Goal: Task Accomplishment & Management: Manage account settings

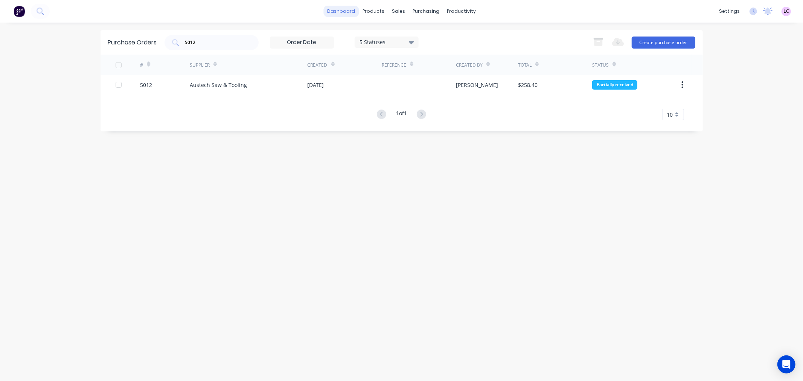
click at [349, 13] on link "dashboard" at bounding box center [341, 11] width 35 height 11
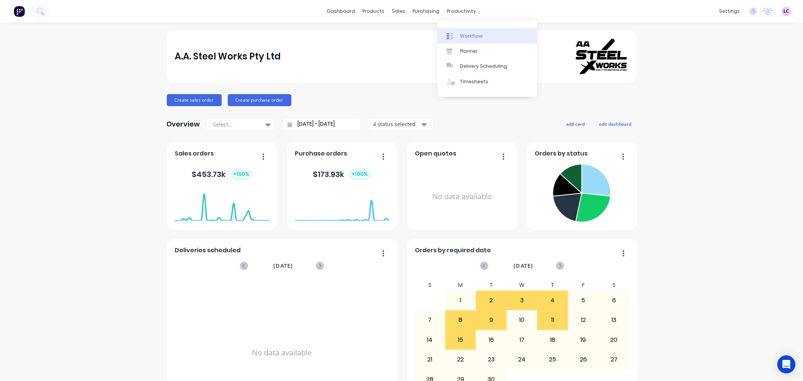
click at [462, 37] on div "Workflow" at bounding box center [471, 36] width 23 height 7
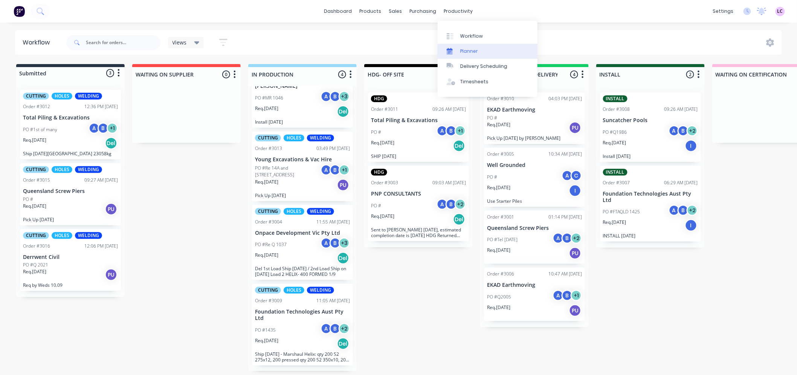
click at [464, 51] on div "Planner" at bounding box center [469, 51] width 18 height 7
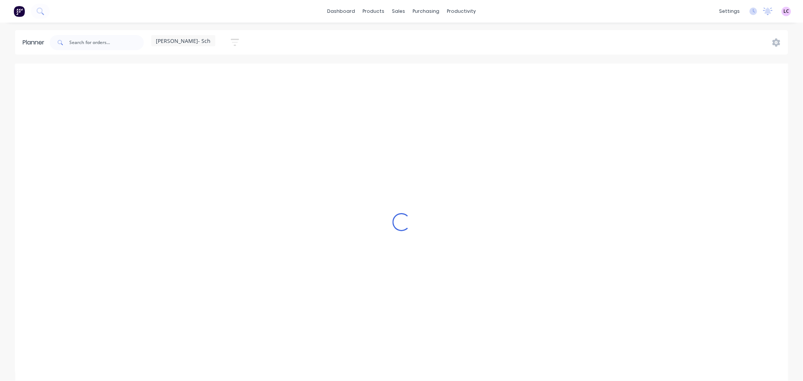
scroll to position [0, 0]
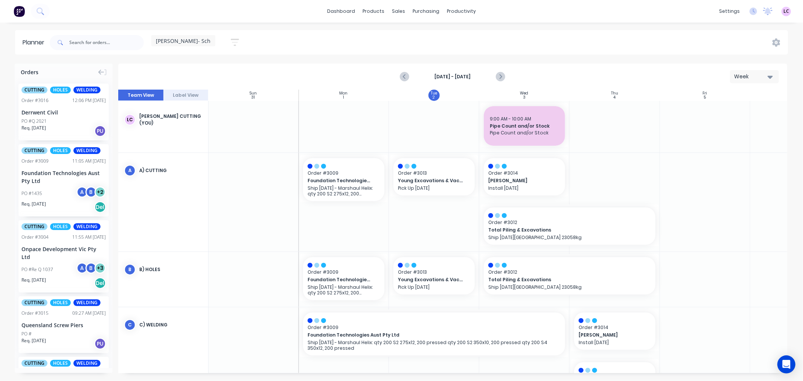
click at [232, 43] on icon at bounding box center [234, 41] width 5 height 8
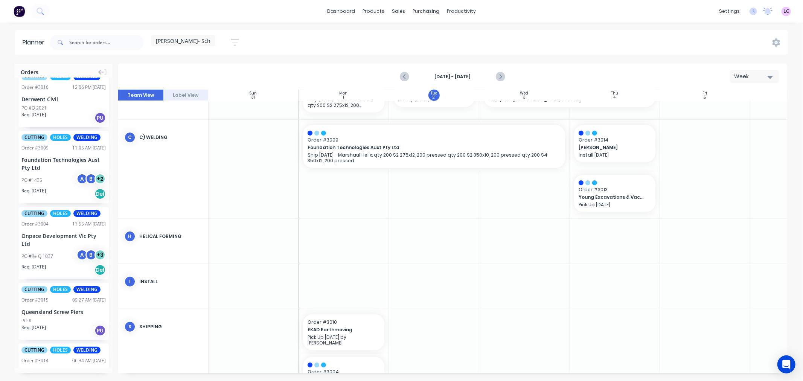
scroll to position [0, 0]
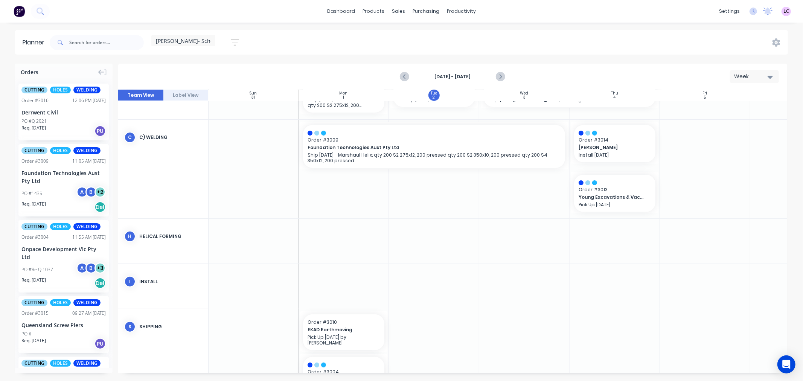
click at [44, 114] on div "Derrwent Civil" at bounding box center [63, 112] width 84 height 8
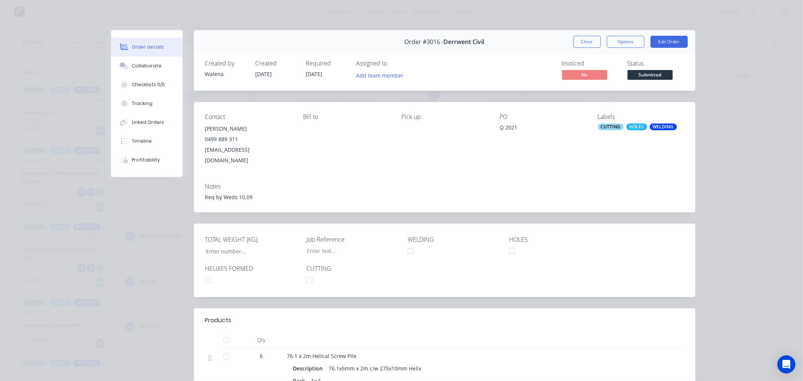
click at [451, 45] on span "Derrwent Civil" at bounding box center [464, 41] width 41 height 7
click at [574, 38] on button "Close" at bounding box center [587, 42] width 27 height 12
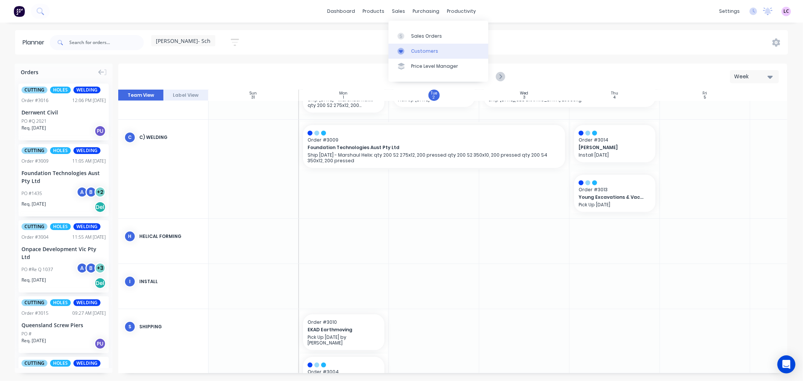
click at [412, 48] on div "Customers" at bounding box center [424, 51] width 27 height 7
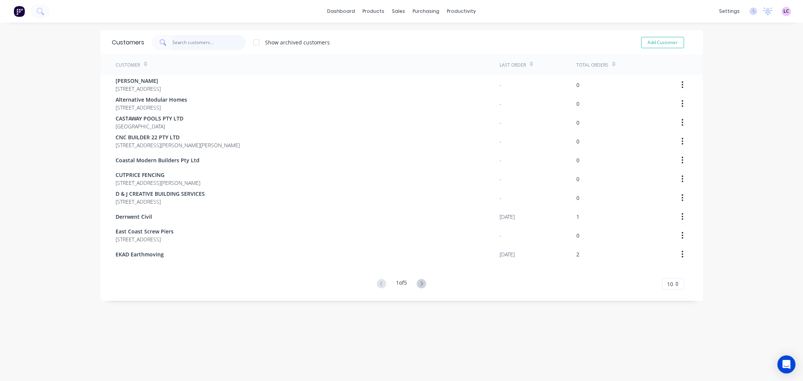
click at [191, 46] on input "text" at bounding box center [209, 42] width 73 height 15
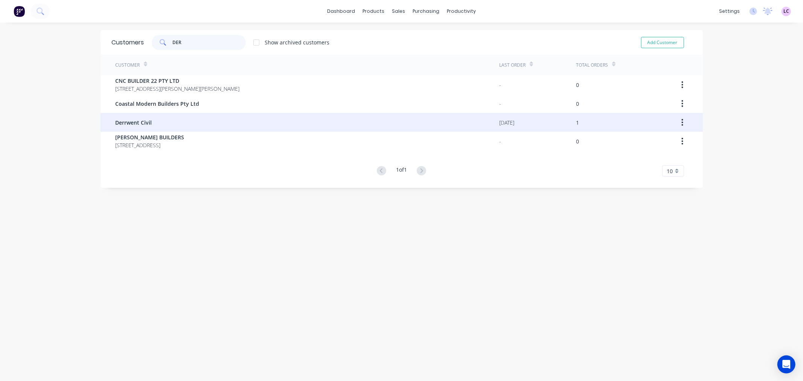
type input "DER"
click at [140, 116] on div "Derrwent Civil" at bounding box center [308, 122] width 384 height 19
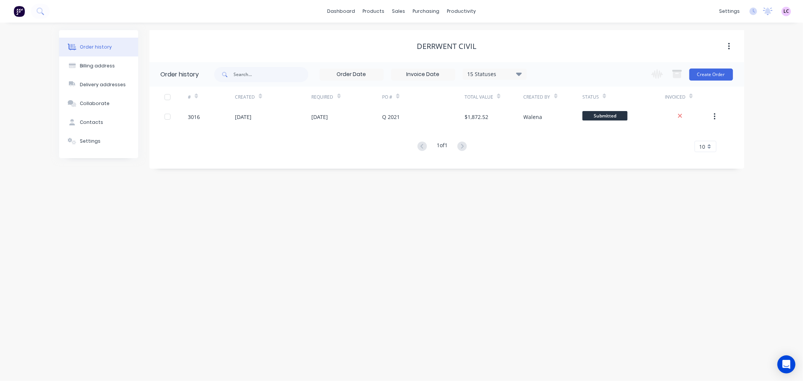
click at [430, 44] on div "Derrwent Civil" at bounding box center [447, 46] width 60 height 9
click at [105, 140] on button "Settings" at bounding box center [98, 141] width 79 height 19
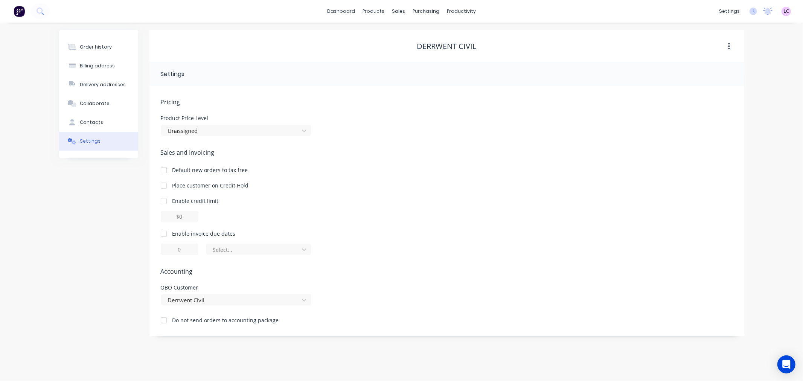
click at [432, 45] on div "Derrwent Civil" at bounding box center [447, 46] width 60 height 9
click at [436, 44] on div "Derrwent Civil" at bounding box center [447, 46] width 60 height 9
click at [729, 45] on icon "button" at bounding box center [729, 46] width 2 height 8
drag, startPoint x: 574, startPoint y: 43, endPoint x: 449, endPoint y: 34, distance: 125.0
click at [573, 43] on div "Derrwent Civil" at bounding box center [447, 46] width 595 height 9
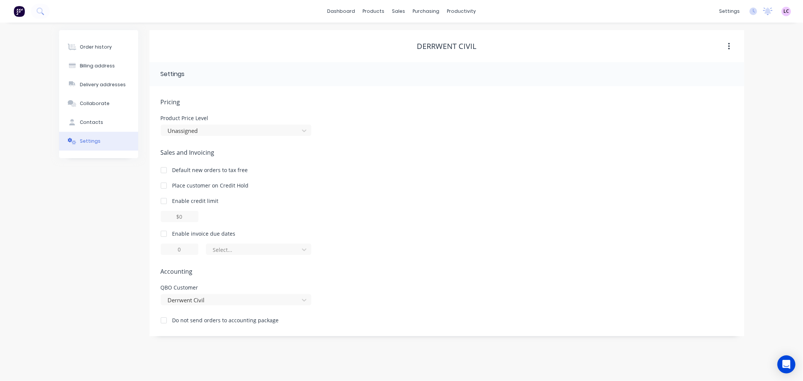
click at [433, 46] on div "Derrwent Civil" at bounding box center [447, 46] width 60 height 9
click at [89, 116] on button "Contacts" at bounding box center [98, 122] width 79 height 19
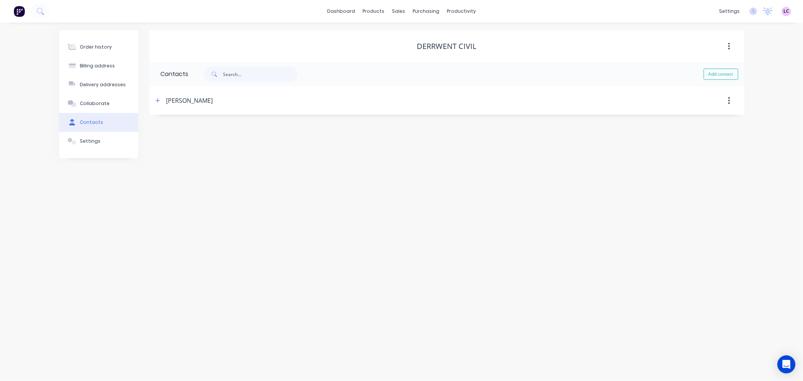
click at [438, 43] on div "Derrwent Civil" at bounding box center [447, 46] width 60 height 9
click at [417, 51] on div "Customers" at bounding box center [424, 51] width 27 height 7
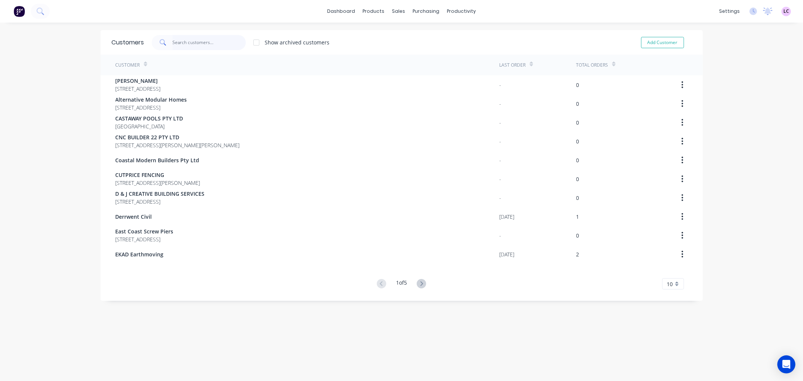
click at [181, 44] on input "text" at bounding box center [209, 42] width 73 height 15
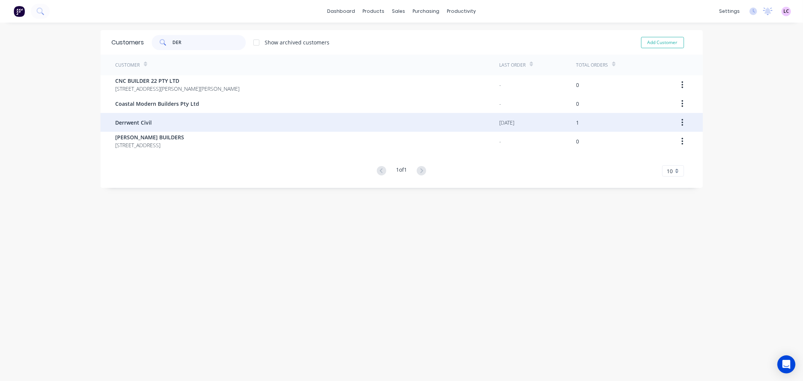
type input "DER"
click at [123, 119] on span "Derrwent Civil" at bounding box center [134, 123] width 37 height 8
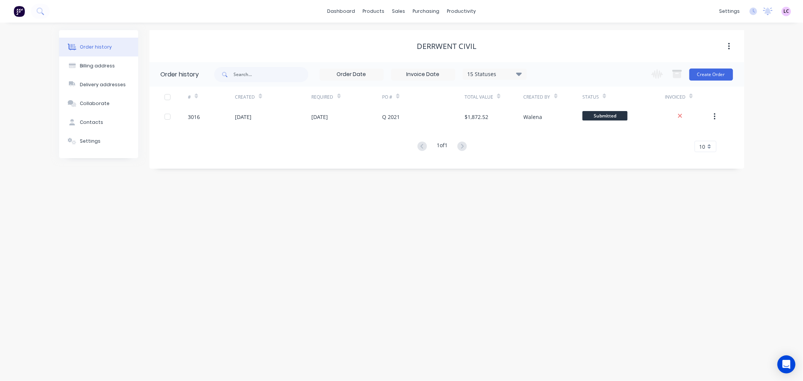
click at [439, 46] on div "Derrwent Civil" at bounding box center [447, 46] width 60 height 9
click at [460, 44] on div "Derrwent Civil" at bounding box center [447, 46] width 60 height 9
click at [727, 47] on button "button" at bounding box center [730, 47] width 18 height 14
click at [601, 41] on div "Derrwent Civil Archive" at bounding box center [447, 47] width 595 height 14
click at [99, 68] on div "Billing address" at bounding box center [97, 66] width 35 height 7
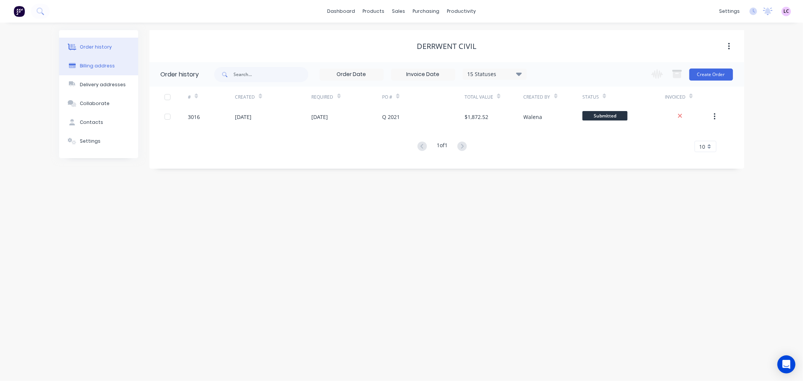
select select "AU"
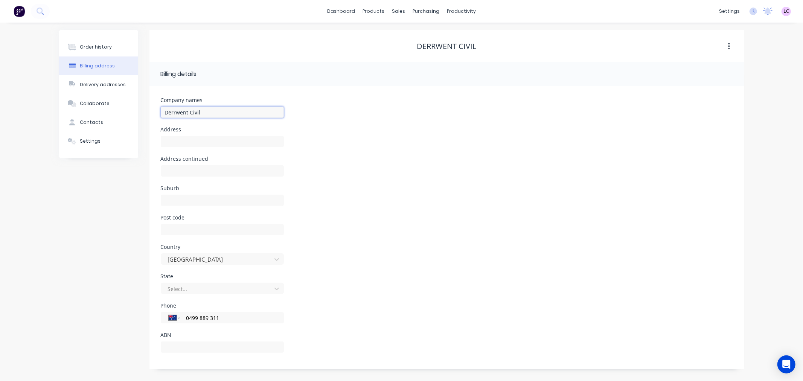
click at [177, 111] on input "Derrwent Civil" at bounding box center [222, 112] width 123 height 11
type input "Derwent Civil"
click at [318, 164] on div "Address continued" at bounding box center [447, 170] width 573 height 29
drag, startPoint x: 188, startPoint y: 112, endPoint x: 133, endPoint y: 110, distance: 54.3
click at [133, 110] on div "Order history Billing address Delivery addresses Collaborate Contacts Settings …" at bounding box center [402, 199] width 686 height 339
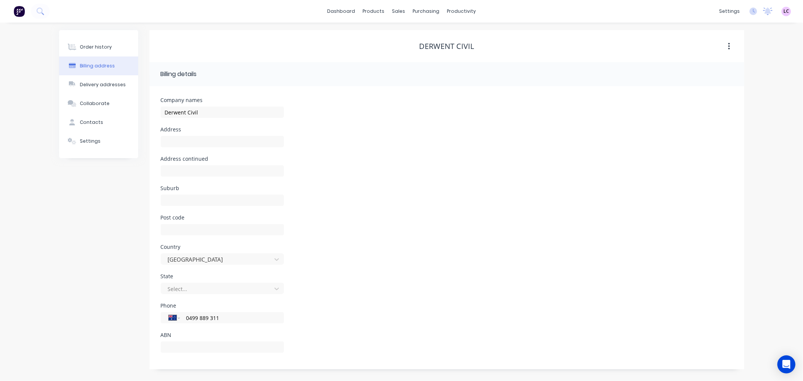
click at [411, 247] on div "Country Australia" at bounding box center [447, 258] width 573 height 29
click at [94, 120] on div "Contacts" at bounding box center [91, 122] width 23 height 7
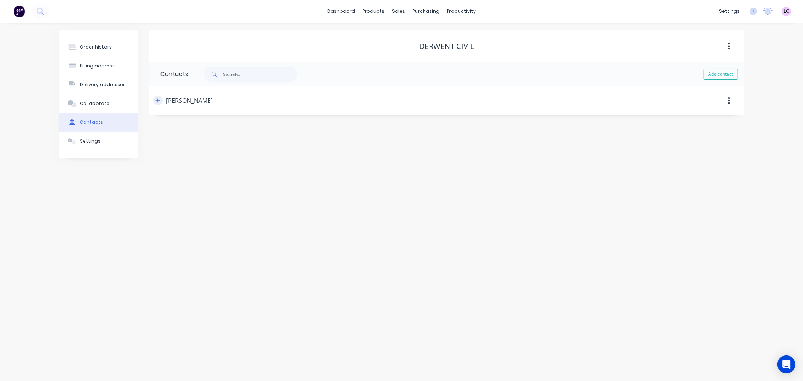
click at [157, 101] on icon "button" at bounding box center [158, 100] width 4 height 4
drag, startPoint x: 226, startPoint y: 187, endPoint x: 180, endPoint y: 189, distance: 46.4
click at [180, 189] on div "International Afghanistan Åland Islands Albania Algeria American Samoa Andorra …" at bounding box center [222, 188] width 123 height 11
click at [100, 82] on div "Delivery addresses" at bounding box center [103, 84] width 46 height 7
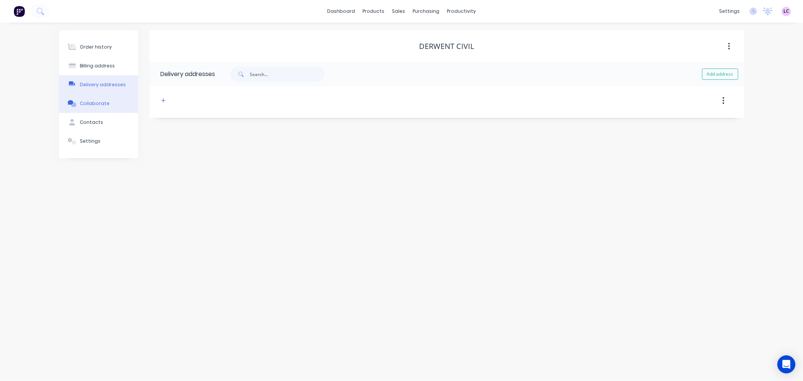
click at [101, 105] on div "Collaborate" at bounding box center [95, 103] width 30 height 7
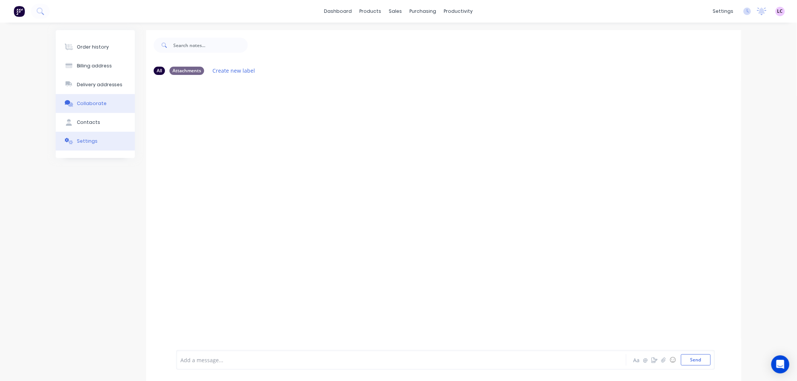
click at [96, 134] on button "Settings" at bounding box center [95, 141] width 79 height 19
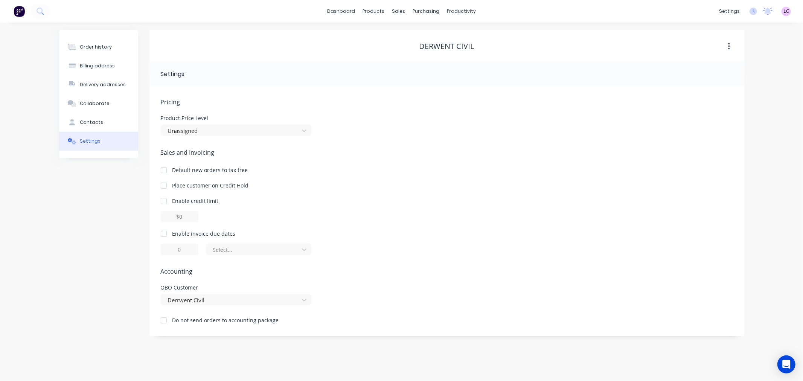
click at [164, 234] on div at bounding box center [163, 233] width 15 height 15
click at [235, 251] on div at bounding box center [253, 249] width 83 height 9
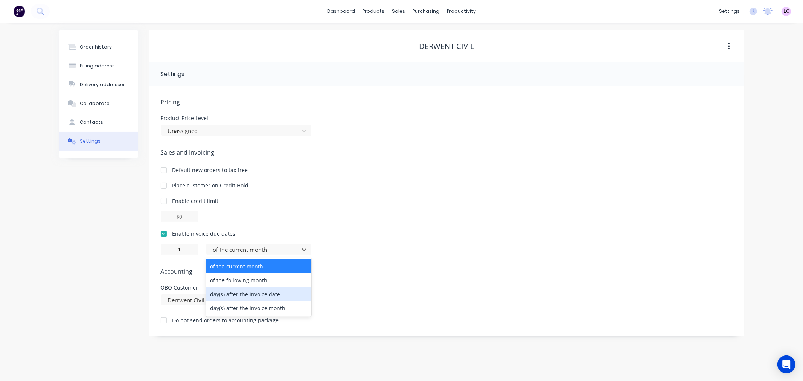
click at [252, 295] on div "day(s) after the invoice date" at bounding box center [258, 294] width 105 height 14
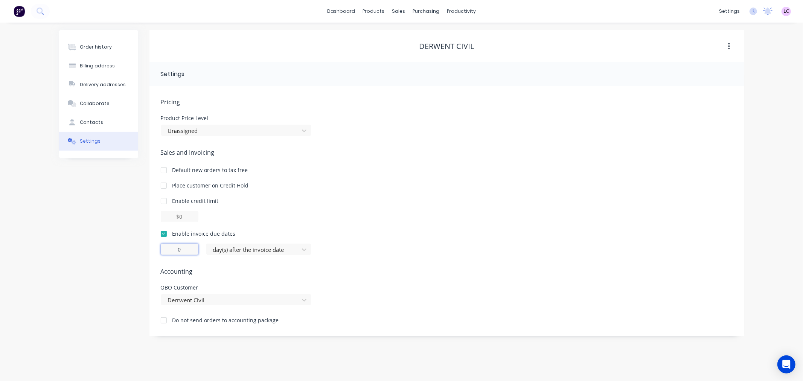
click at [187, 253] on input "0" at bounding box center [180, 249] width 38 height 11
type input "1"
type input "0"
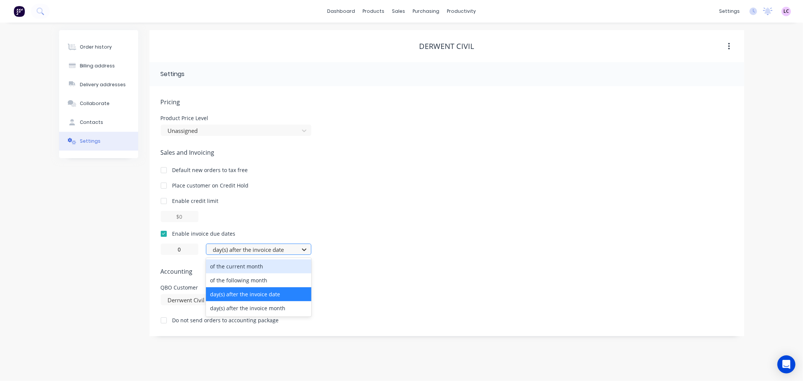
click at [301, 249] on icon at bounding box center [305, 250] width 8 height 8
click at [244, 290] on div "day(s) after the invoice date" at bounding box center [258, 294] width 105 height 14
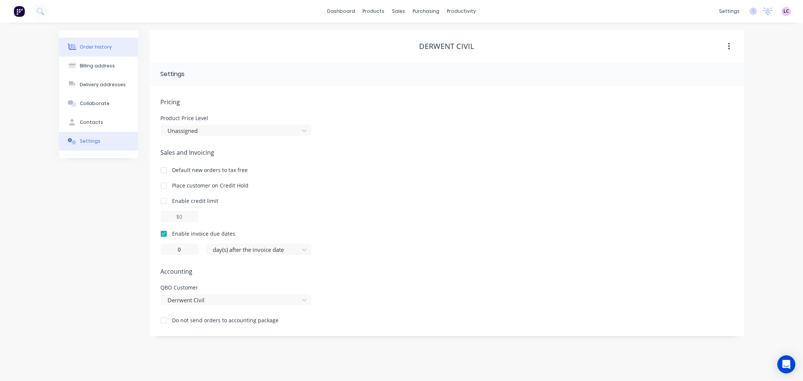
click at [93, 50] on div "Order history" at bounding box center [96, 47] width 32 height 7
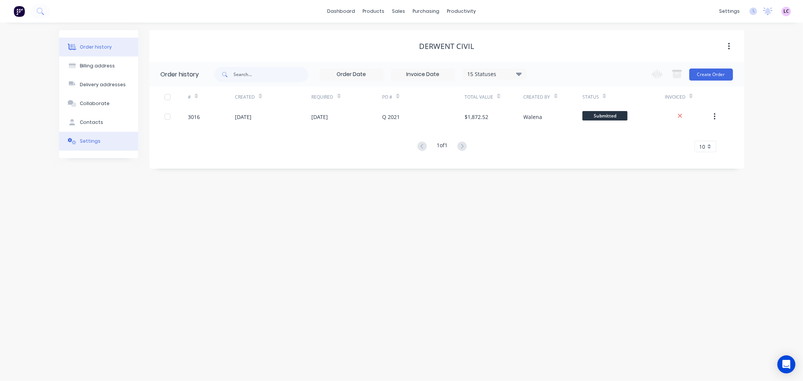
click at [97, 142] on div "Settings" at bounding box center [90, 141] width 21 height 7
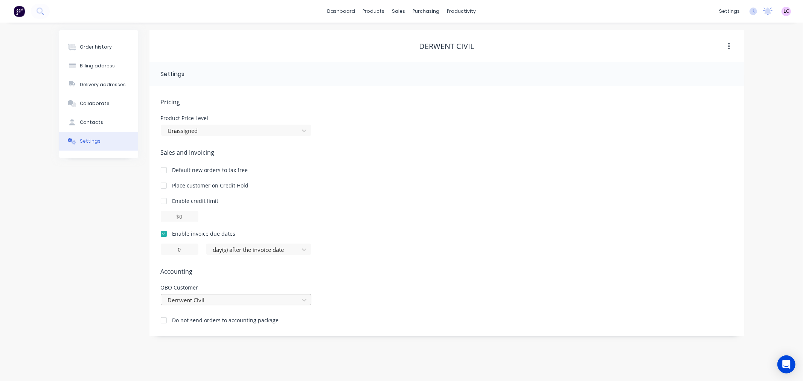
click at [255, 302] on div at bounding box center [231, 300] width 128 height 9
click at [105, 288] on div "Order history Billing address Delivery addresses Collaborate Contacts Settings" at bounding box center [98, 183] width 79 height 306
click at [347, 14] on link "dashboard" at bounding box center [341, 11] width 35 height 11
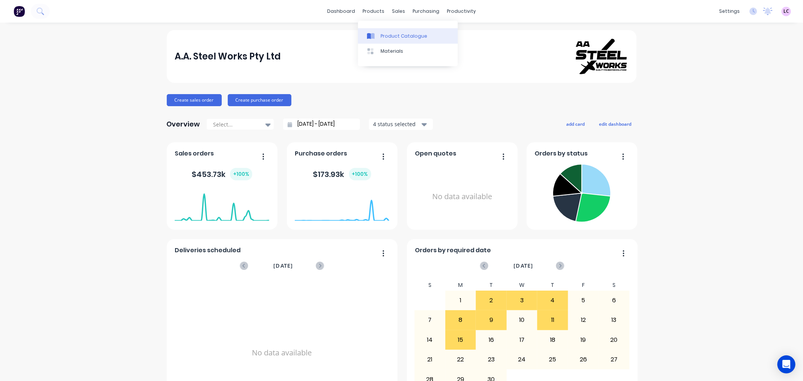
click at [397, 35] on div "Product Catalogue" at bounding box center [404, 36] width 47 height 7
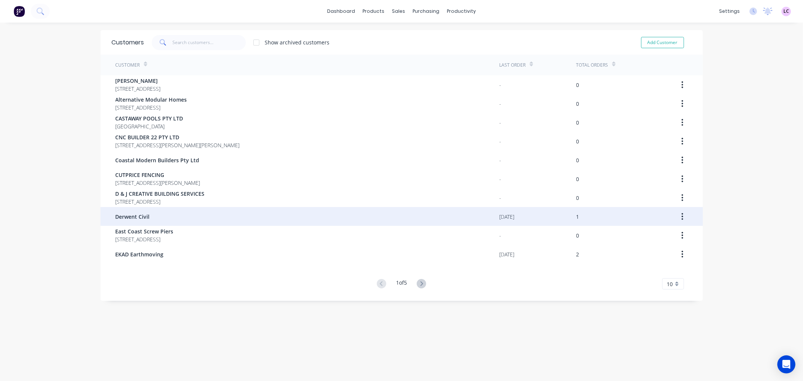
click at [137, 215] on span "Derwent Civil" at bounding box center [133, 217] width 34 height 8
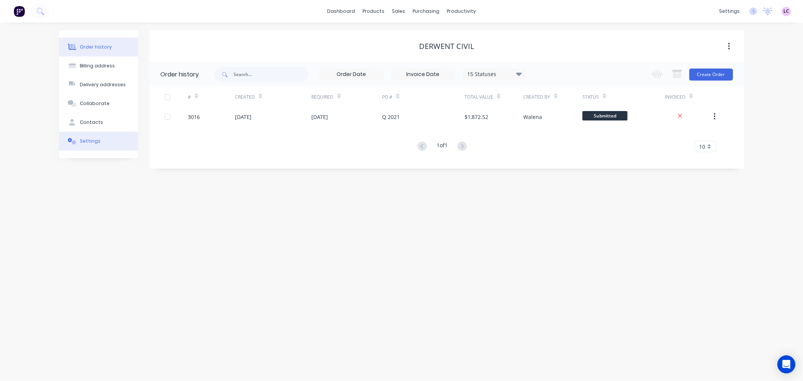
click at [86, 140] on div "Settings" at bounding box center [90, 141] width 21 height 7
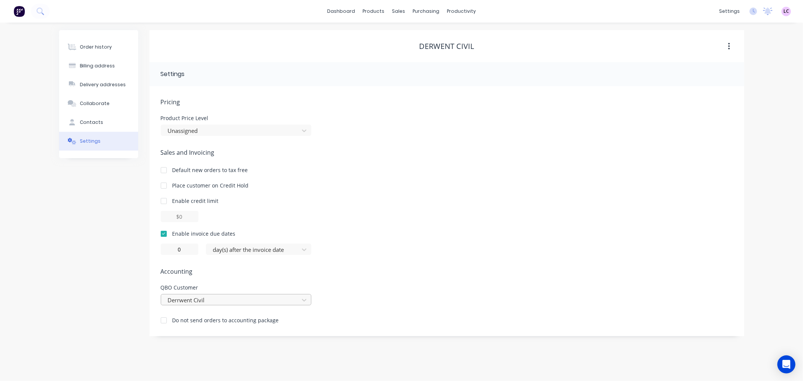
click at [234, 300] on div at bounding box center [231, 300] width 128 height 9
type input "derwe"
drag, startPoint x: 205, startPoint y: 301, endPoint x: 150, endPoint y: 297, distance: 55.2
click at [152, 300] on div "Pricing Product Price Level Unassigned Sales and Invoicing Default new orders t…" at bounding box center [447, 211] width 595 height 250
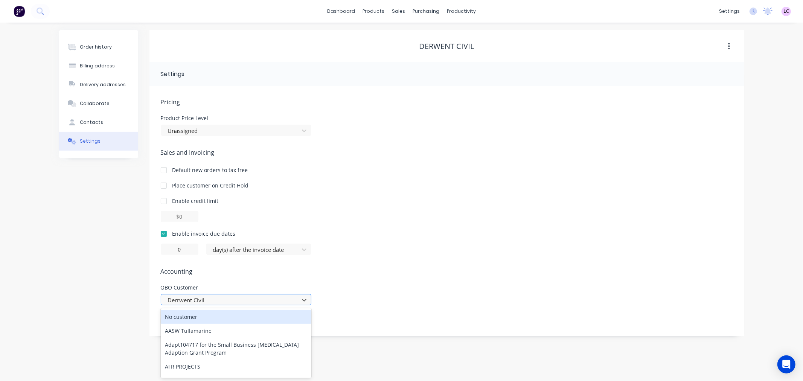
drag, startPoint x: 203, startPoint y: 299, endPoint x: 163, endPoint y: 299, distance: 39.2
click at [163, 299] on div "Derrwent Civil" at bounding box center [236, 299] width 151 height 11
click at [115, 286] on div "Order history Billing address Delivery addresses Collaborate Contacts Settings" at bounding box center [98, 183] width 79 height 306
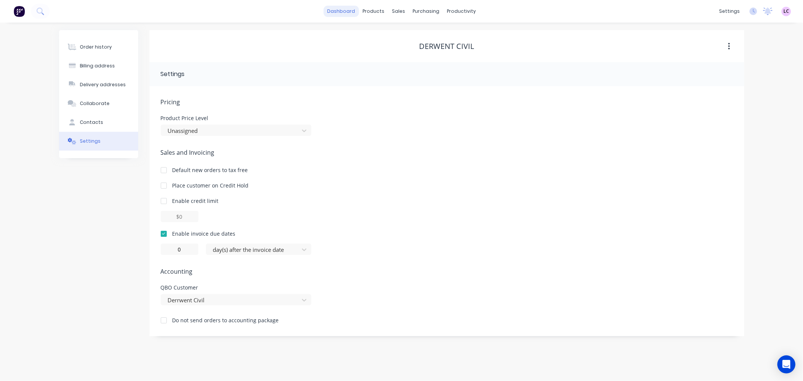
click at [347, 11] on link "dashboard" at bounding box center [341, 11] width 35 height 11
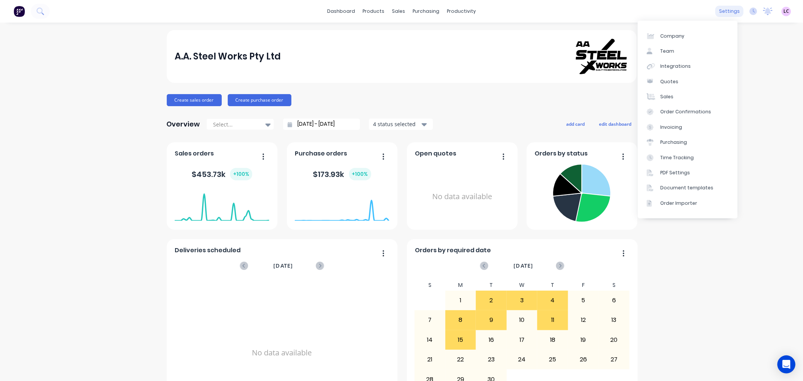
click at [724, 10] on div "settings" at bounding box center [730, 11] width 28 height 11
click at [667, 67] on div "Integrations" at bounding box center [676, 66] width 31 height 7
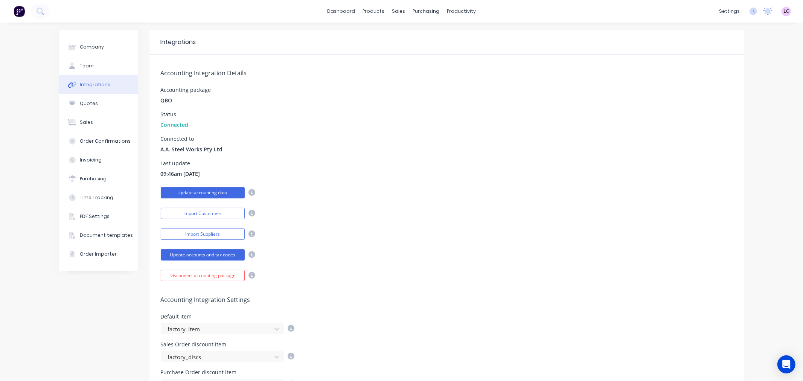
click at [203, 192] on button "Update accounting data" at bounding box center [203, 192] width 84 height 11
click at [388, 38] on div "Product Catalogue" at bounding box center [404, 36] width 47 height 7
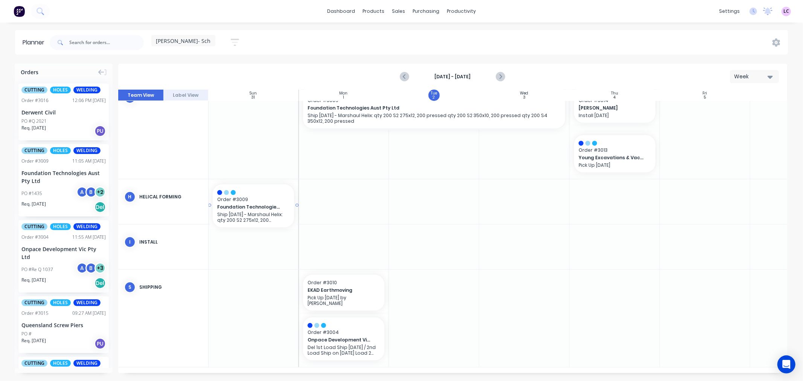
scroll to position [230, 0]
drag, startPoint x: 52, startPoint y: 184, endPoint x: 415, endPoint y: 193, distance: 363.2
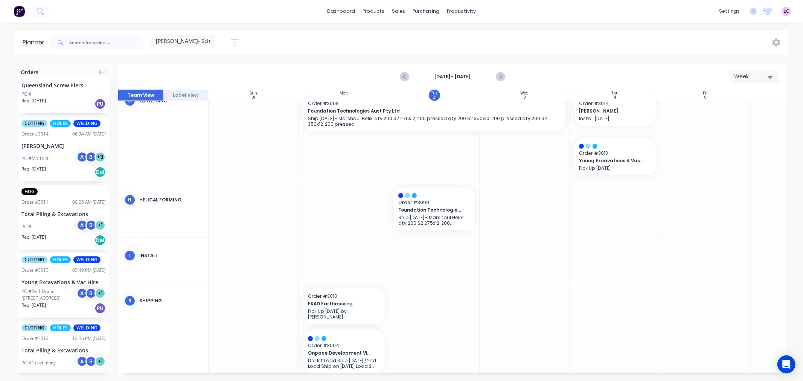
scroll to position [251, 0]
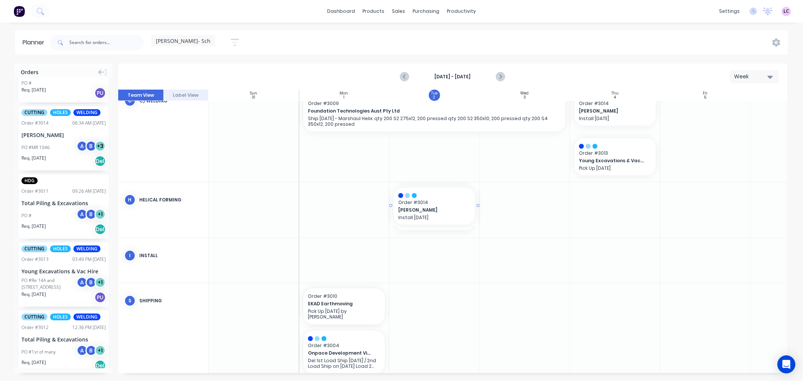
drag, startPoint x: 49, startPoint y: 141, endPoint x: 439, endPoint y: 226, distance: 399.1
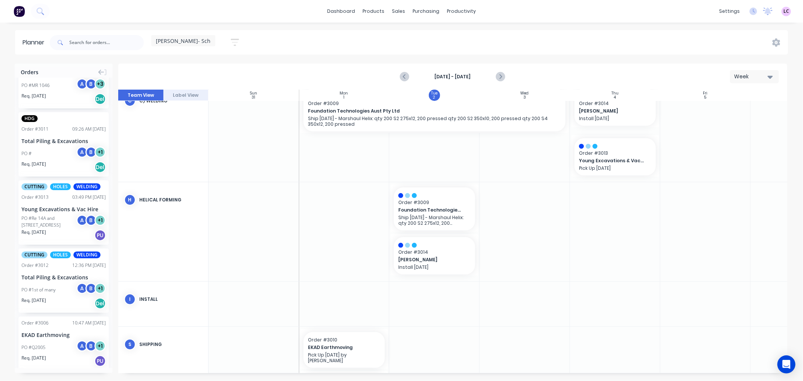
scroll to position [334, 0]
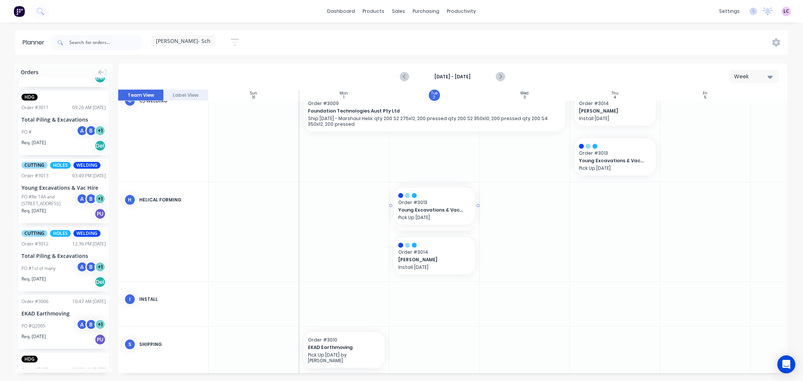
drag, startPoint x: 46, startPoint y: 194, endPoint x: 449, endPoint y: 258, distance: 408.0
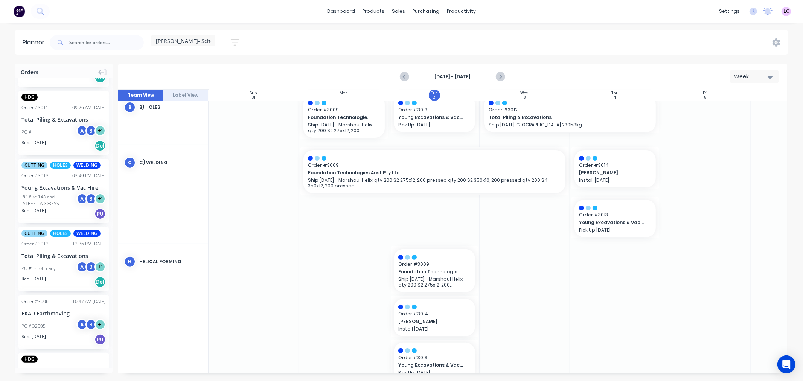
scroll to position [182, 0]
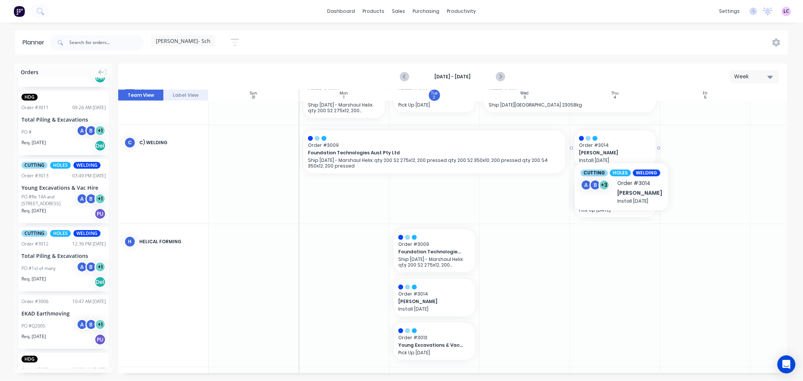
click at [619, 144] on span "Order # 3014" at bounding box center [615, 145] width 72 height 7
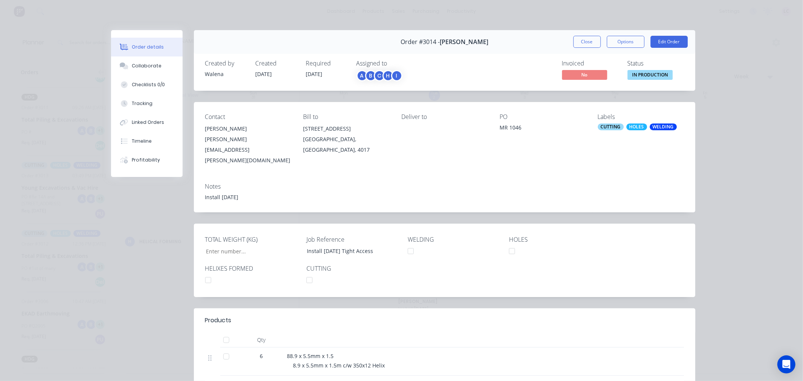
click at [663, 130] on div "WELDING" at bounding box center [663, 127] width 27 height 7
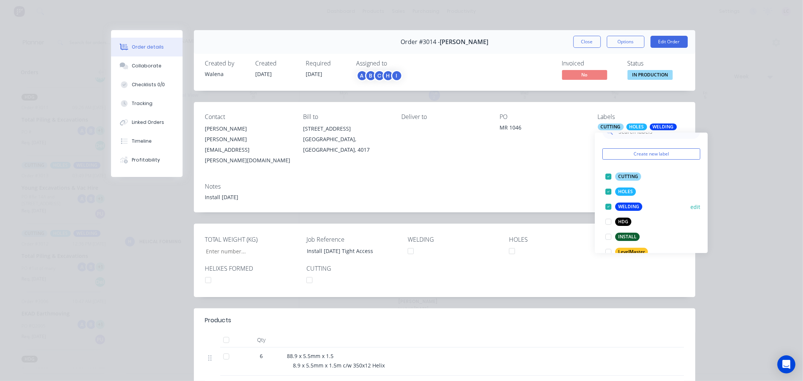
scroll to position [42, 0]
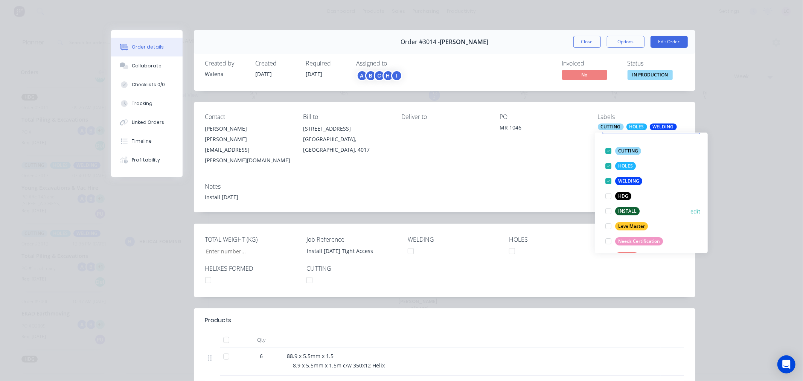
click at [608, 213] on div at bounding box center [608, 211] width 15 height 15
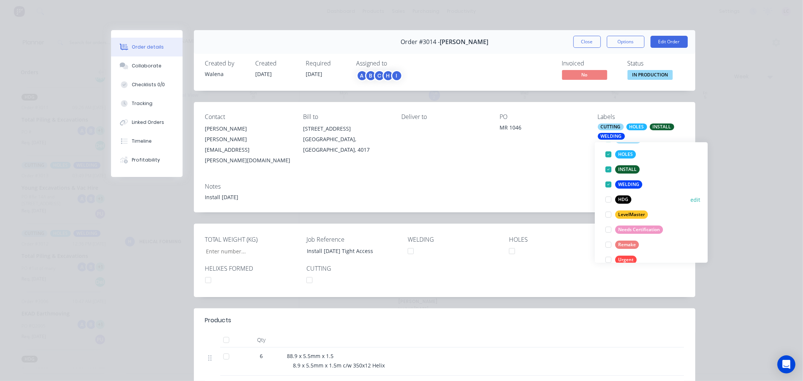
scroll to position [75, 0]
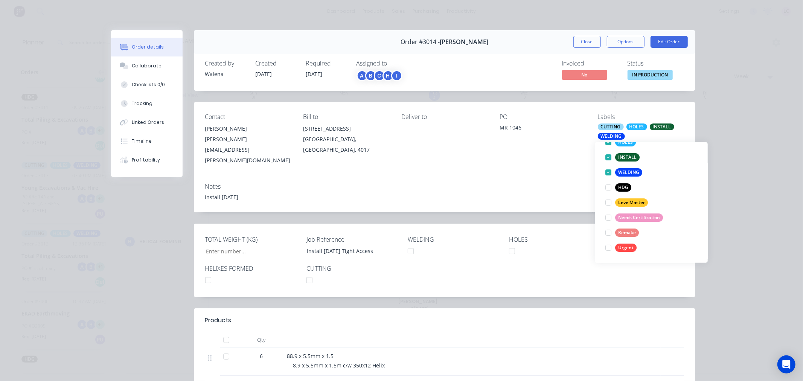
click at [559, 183] on div "Notes" at bounding box center [444, 186] width 479 height 7
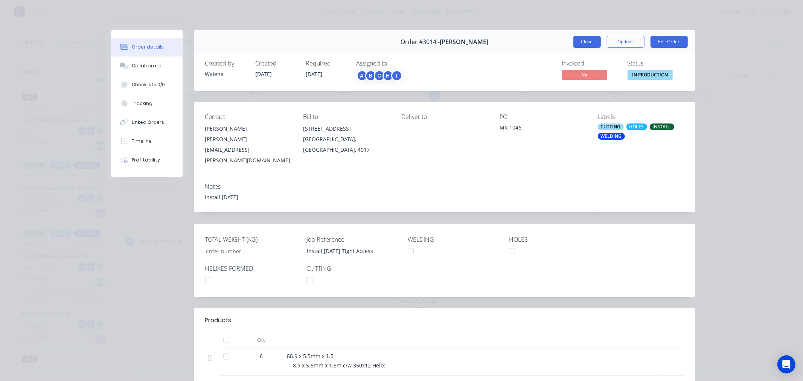
click at [588, 41] on button "Close" at bounding box center [587, 42] width 27 height 12
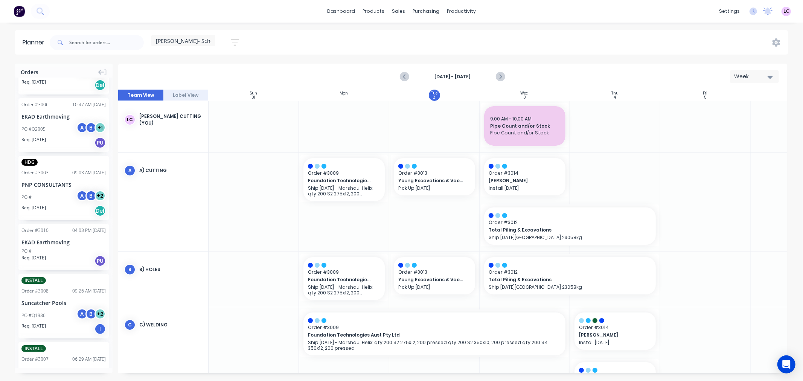
scroll to position [592, 0]
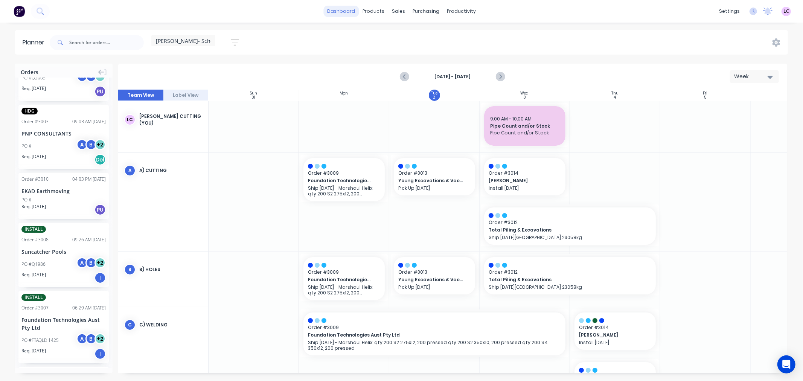
click at [351, 15] on link "dashboard" at bounding box center [341, 11] width 35 height 11
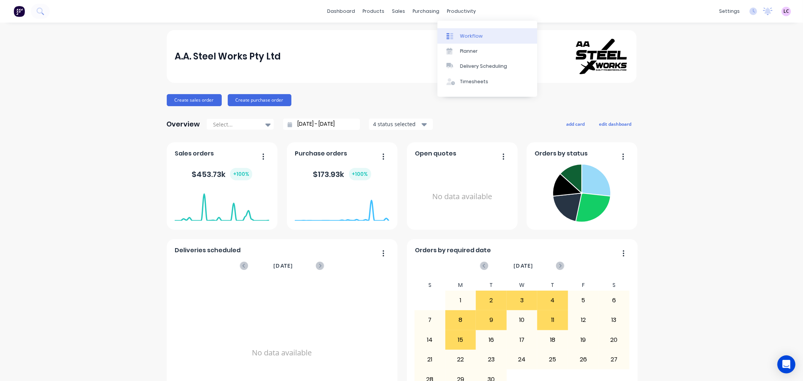
click at [474, 31] on link "Workflow" at bounding box center [488, 35] width 100 height 15
